Goal: Check status: Check status

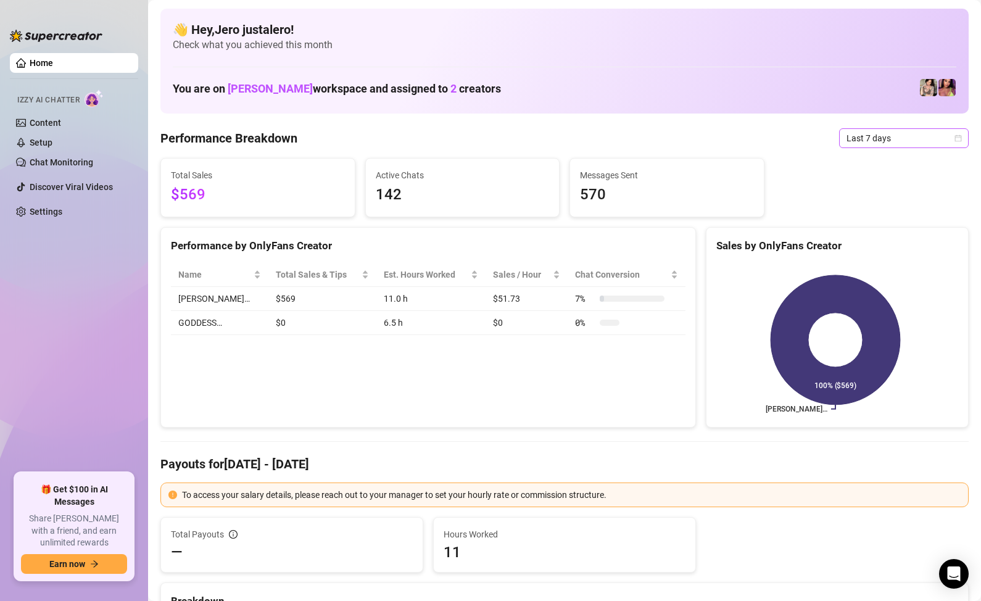
click at [857, 136] on span "Last 7 days" at bounding box center [903, 138] width 115 height 19
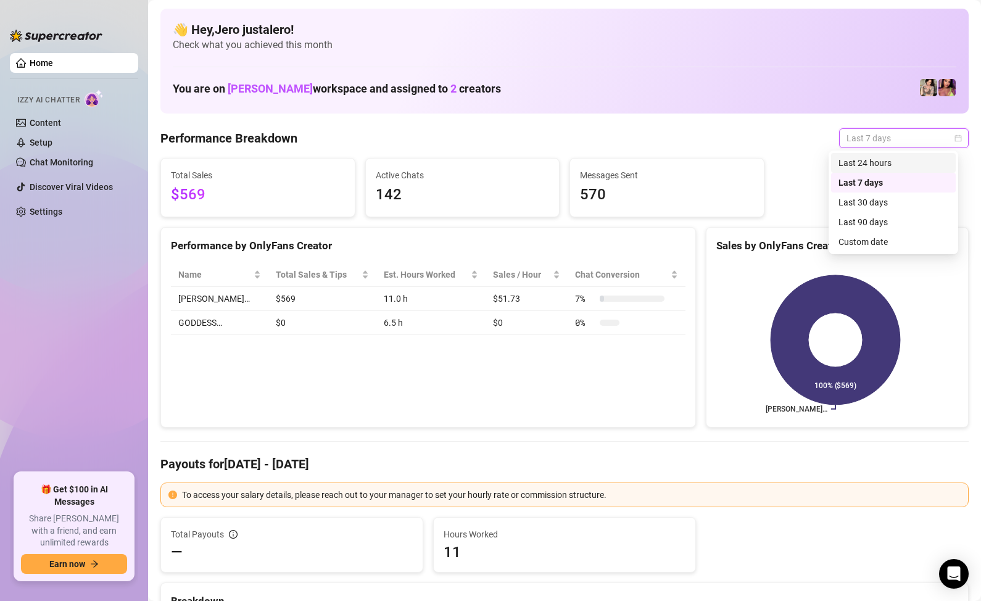
click at [867, 163] on div "Last 24 hours" at bounding box center [893, 163] width 110 height 14
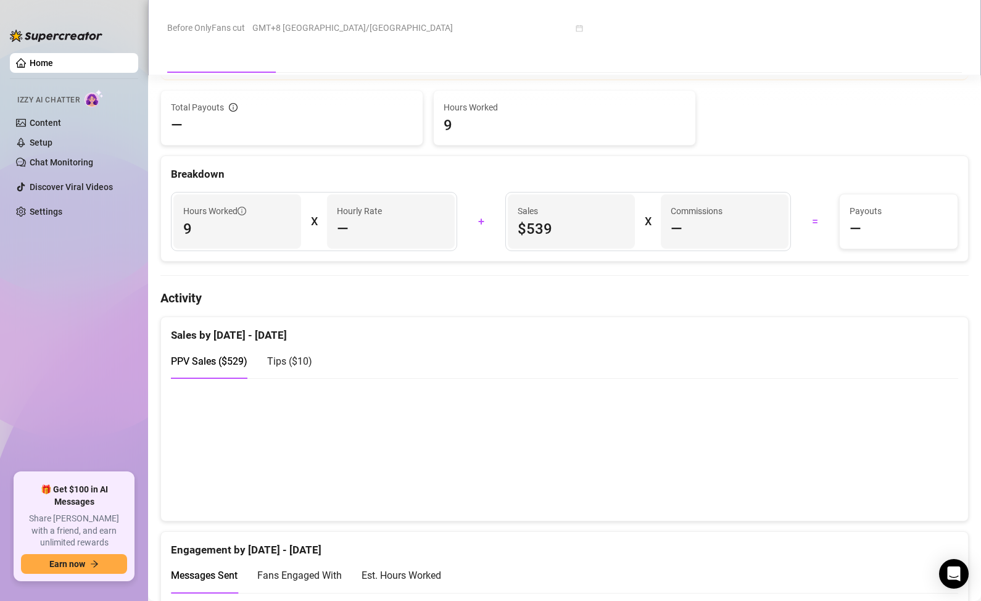
scroll to position [432, 0]
